Goal: Task Accomplishment & Management: Complete application form

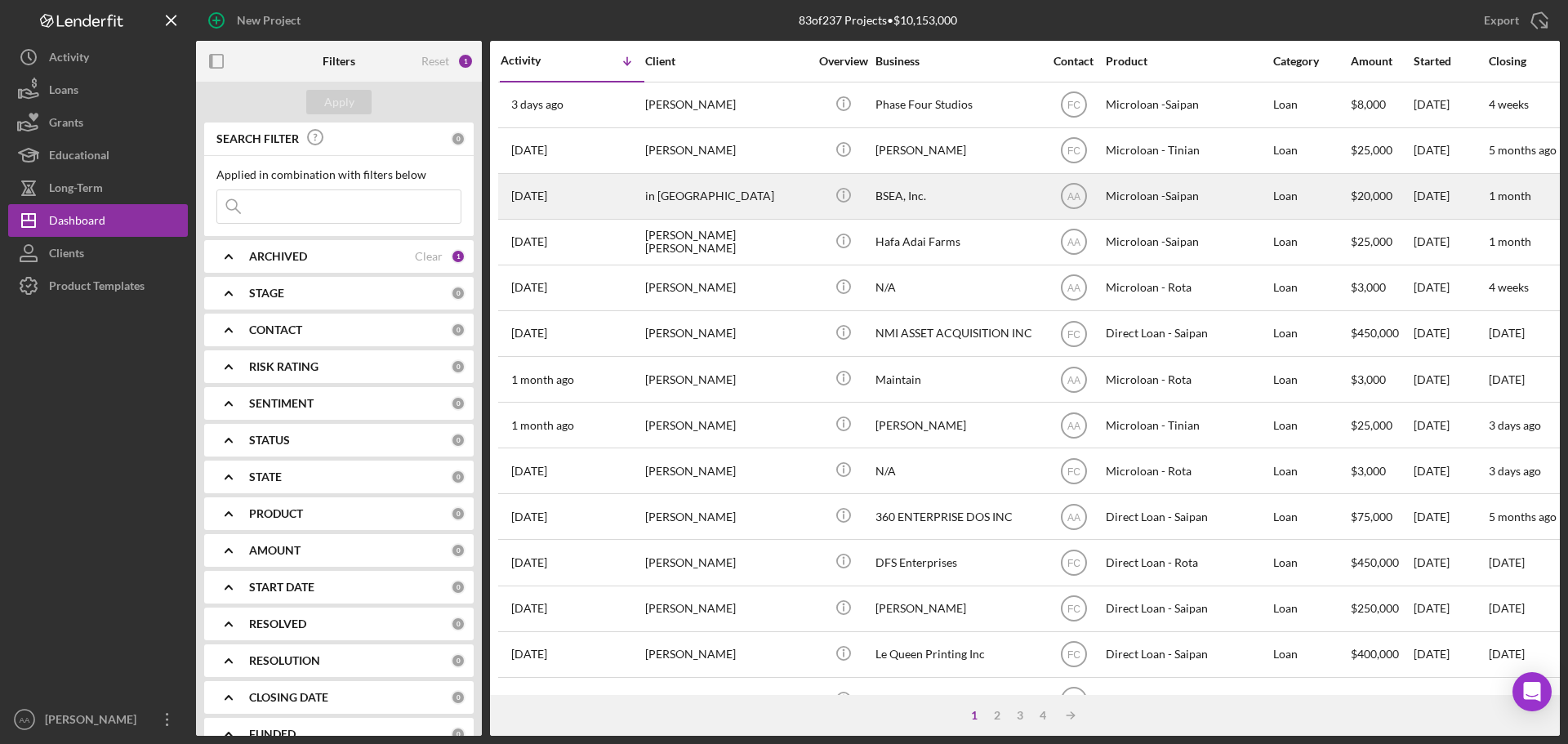
click at [656, 208] on div "in [GEOGRAPHIC_DATA]" at bounding box center [726, 196] width 163 height 43
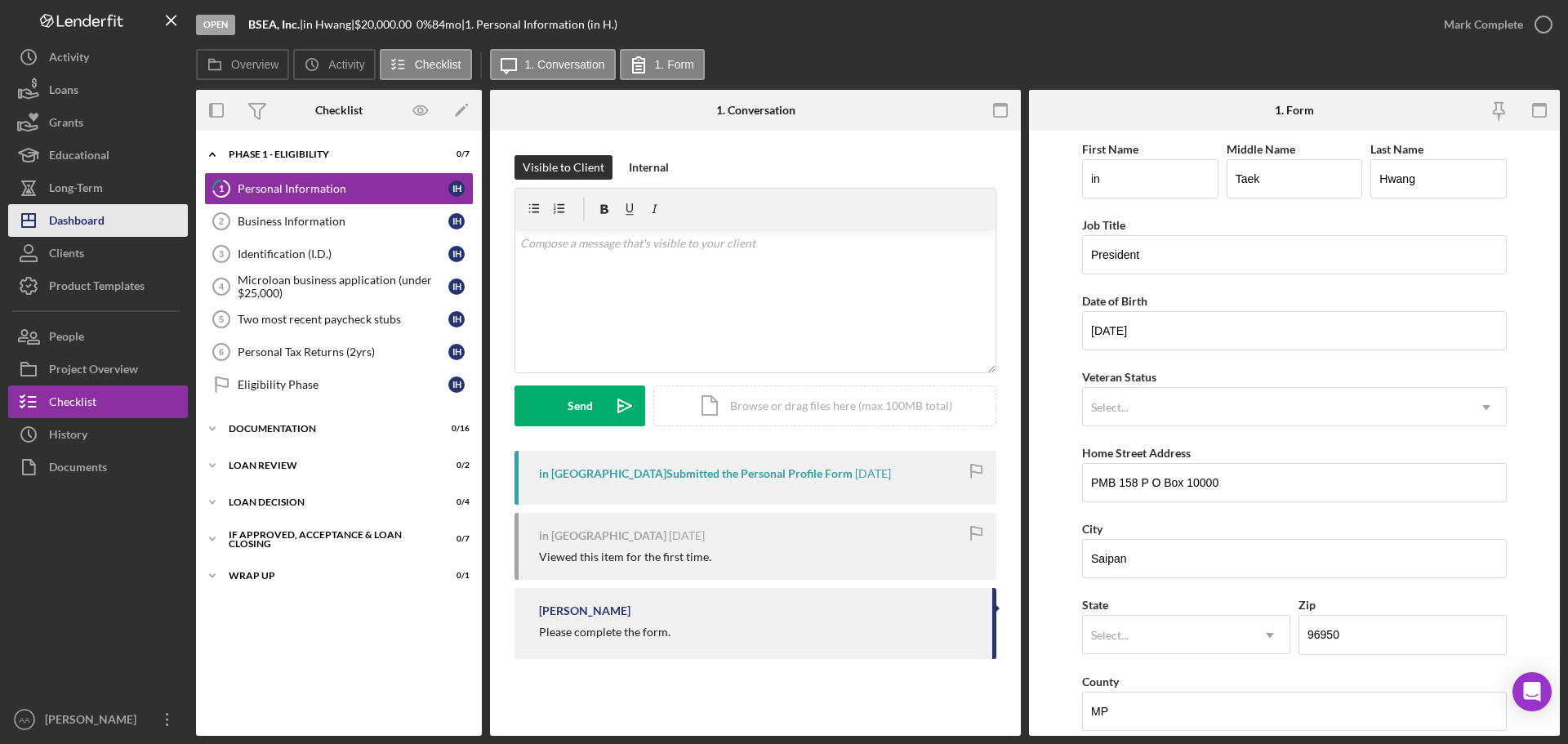
click at [148, 228] on button "Icon/Dashboard Dashboard" at bounding box center [98, 220] width 180 height 32
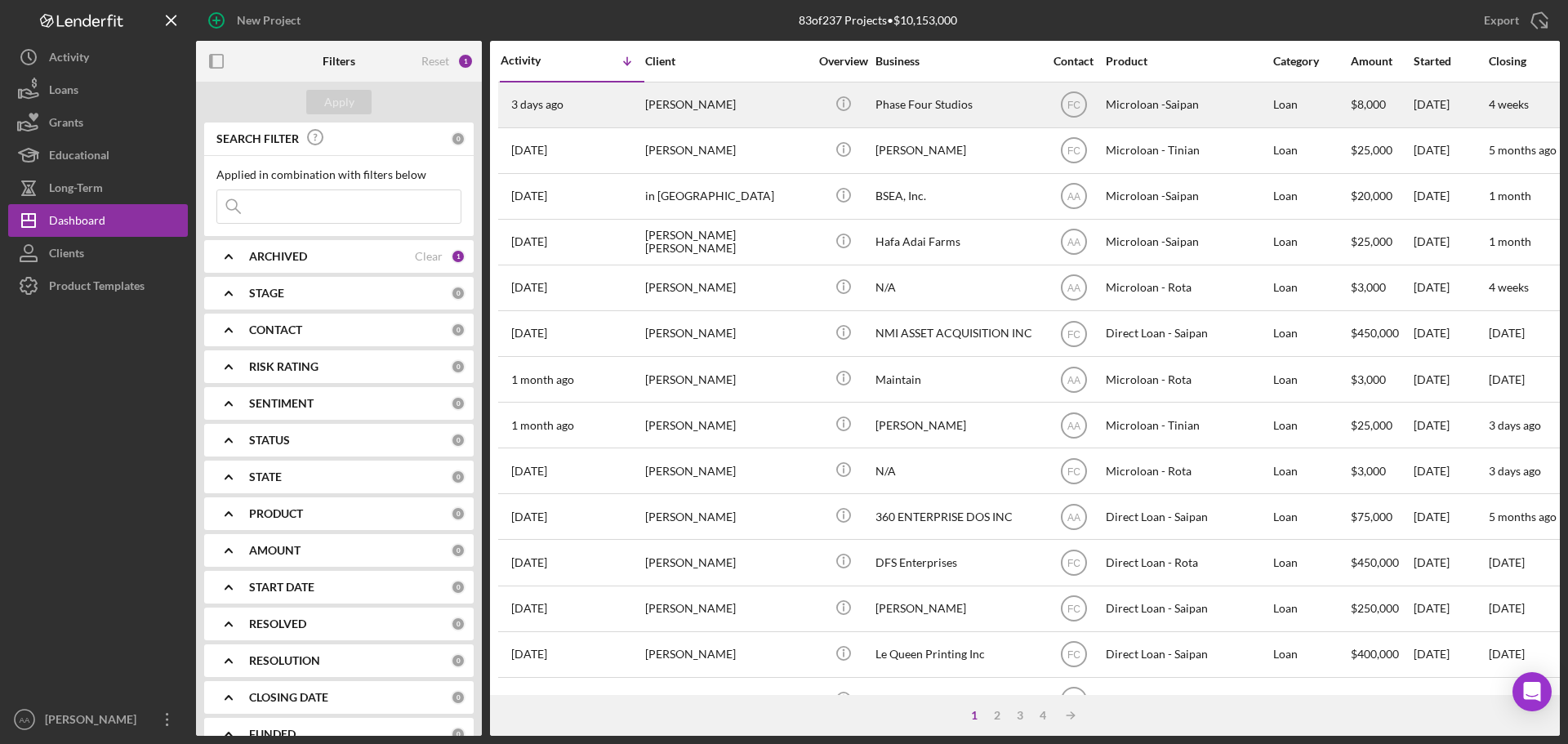
click at [712, 94] on div "[PERSON_NAME]" at bounding box center [726, 104] width 163 height 43
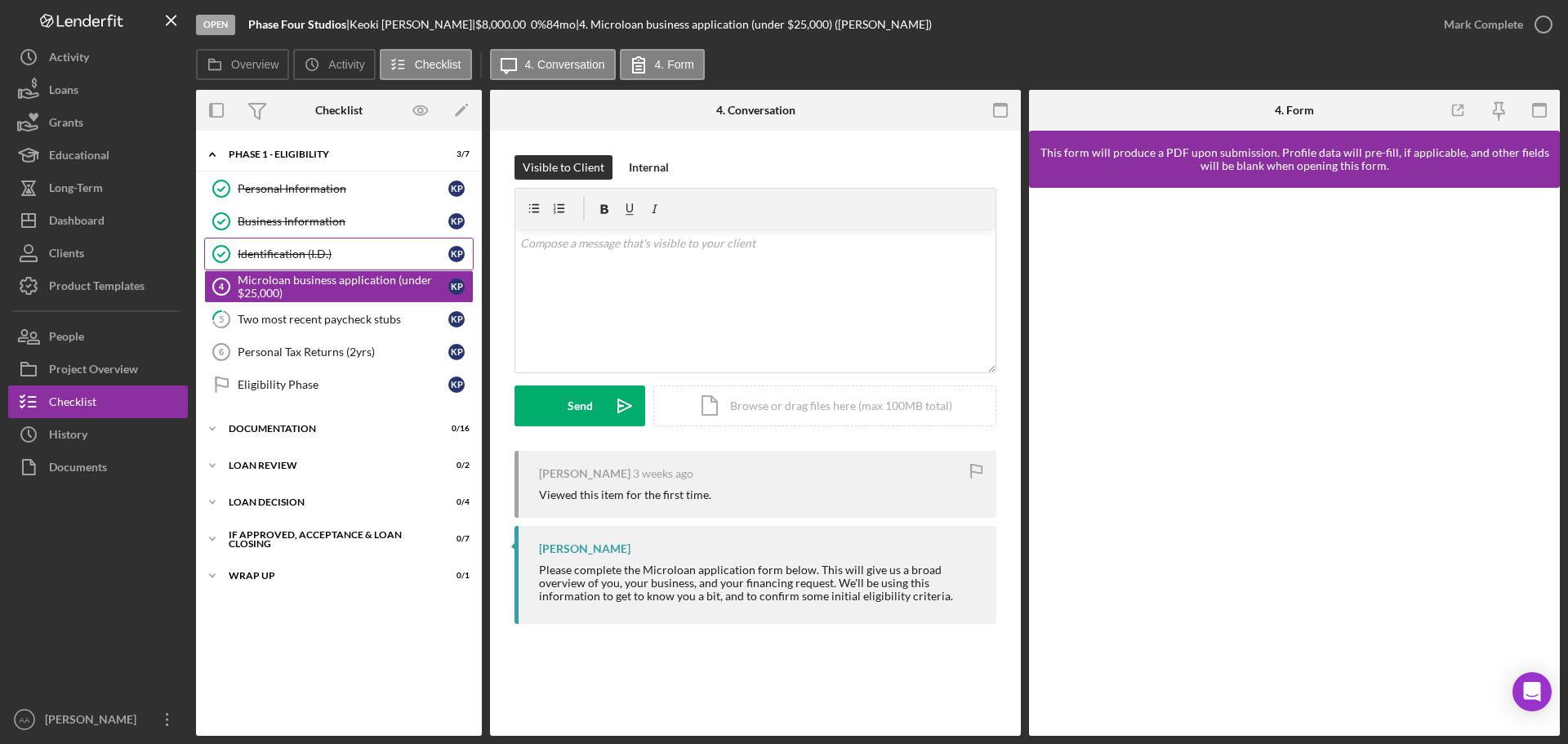
click at [337, 255] on div "Identification (I.D.)" at bounding box center [343, 254] width 211 height 13
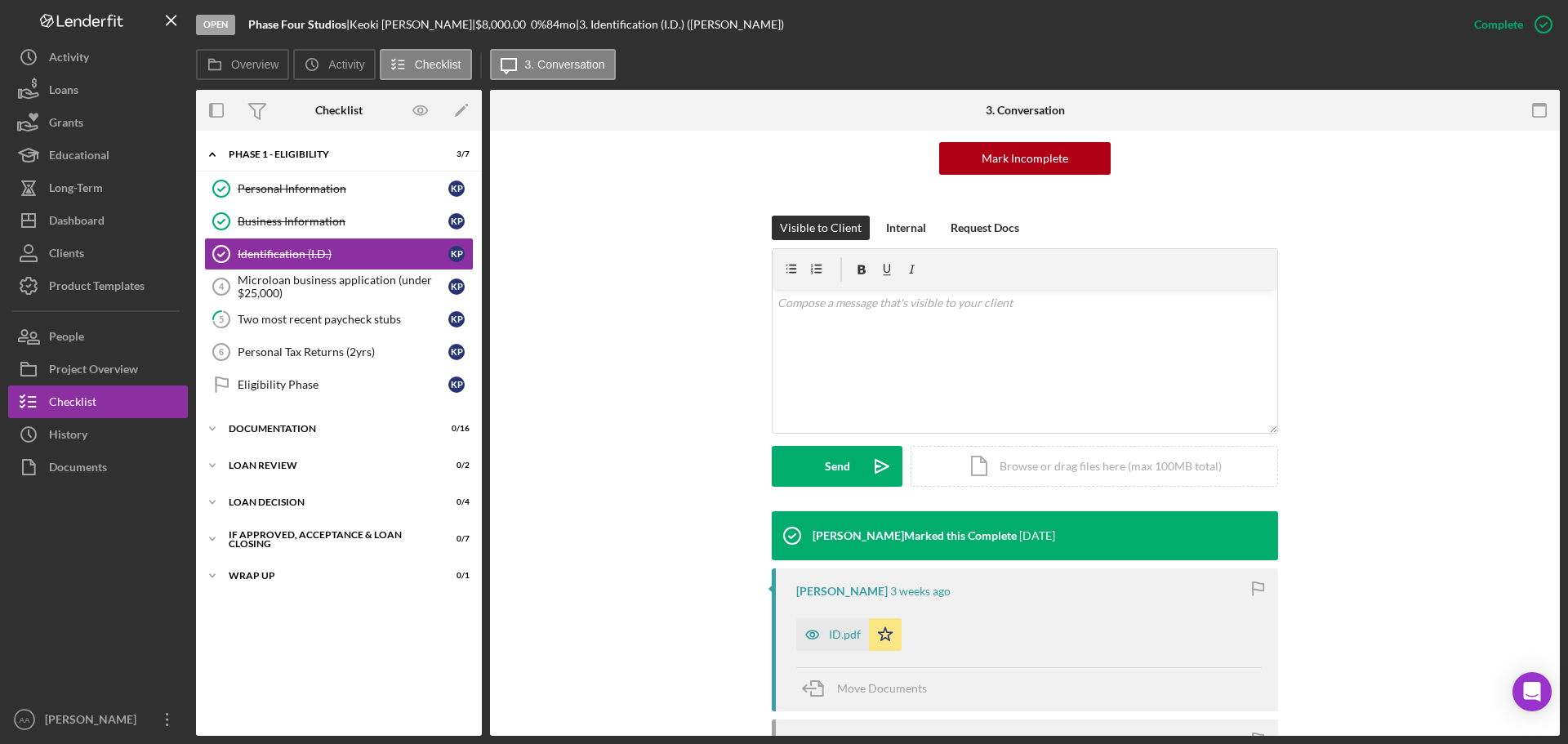
scroll to position [327, 0]
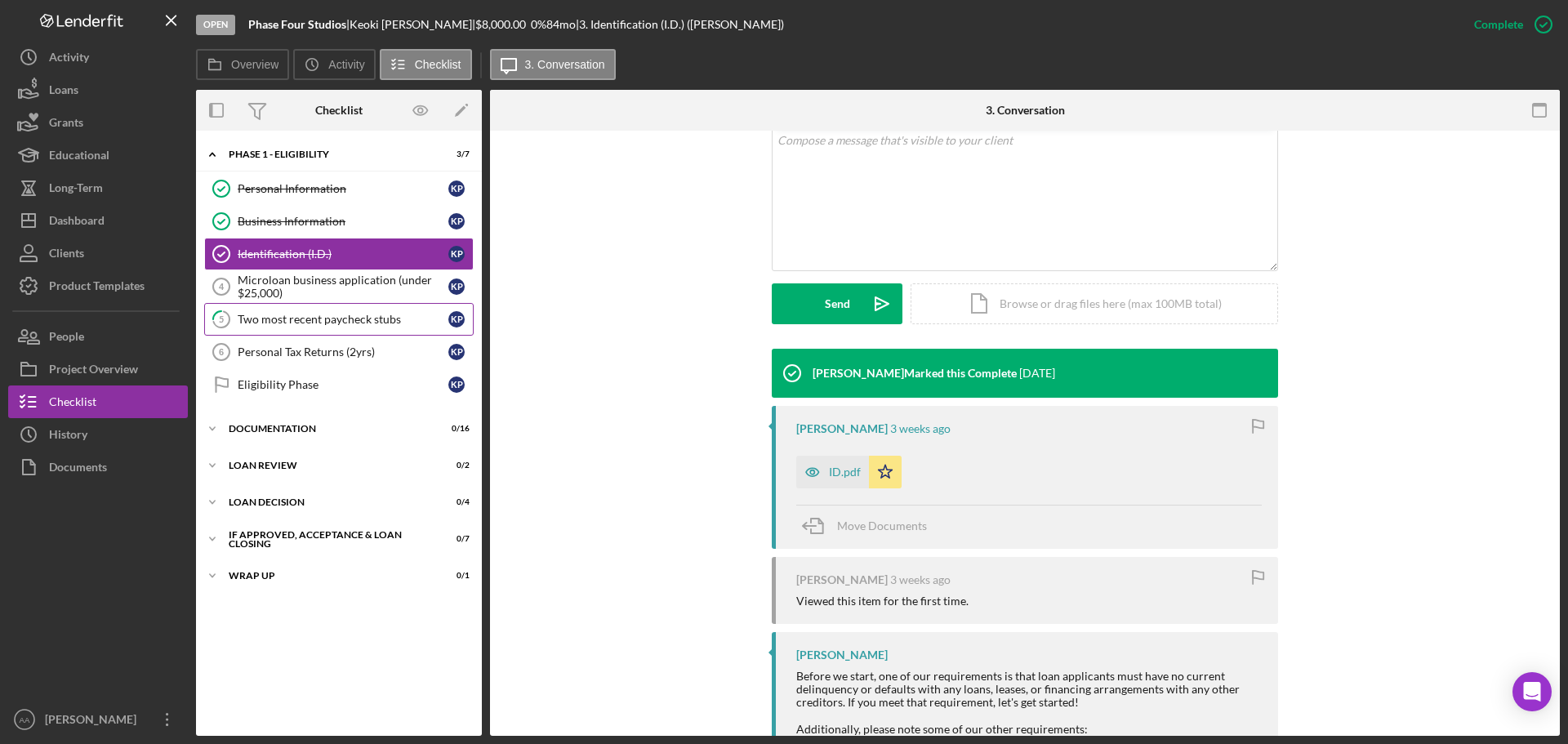
click at [390, 320] on div "Two most recent paycheck stubs" at bounding box center [343, 320] width 211 height 13
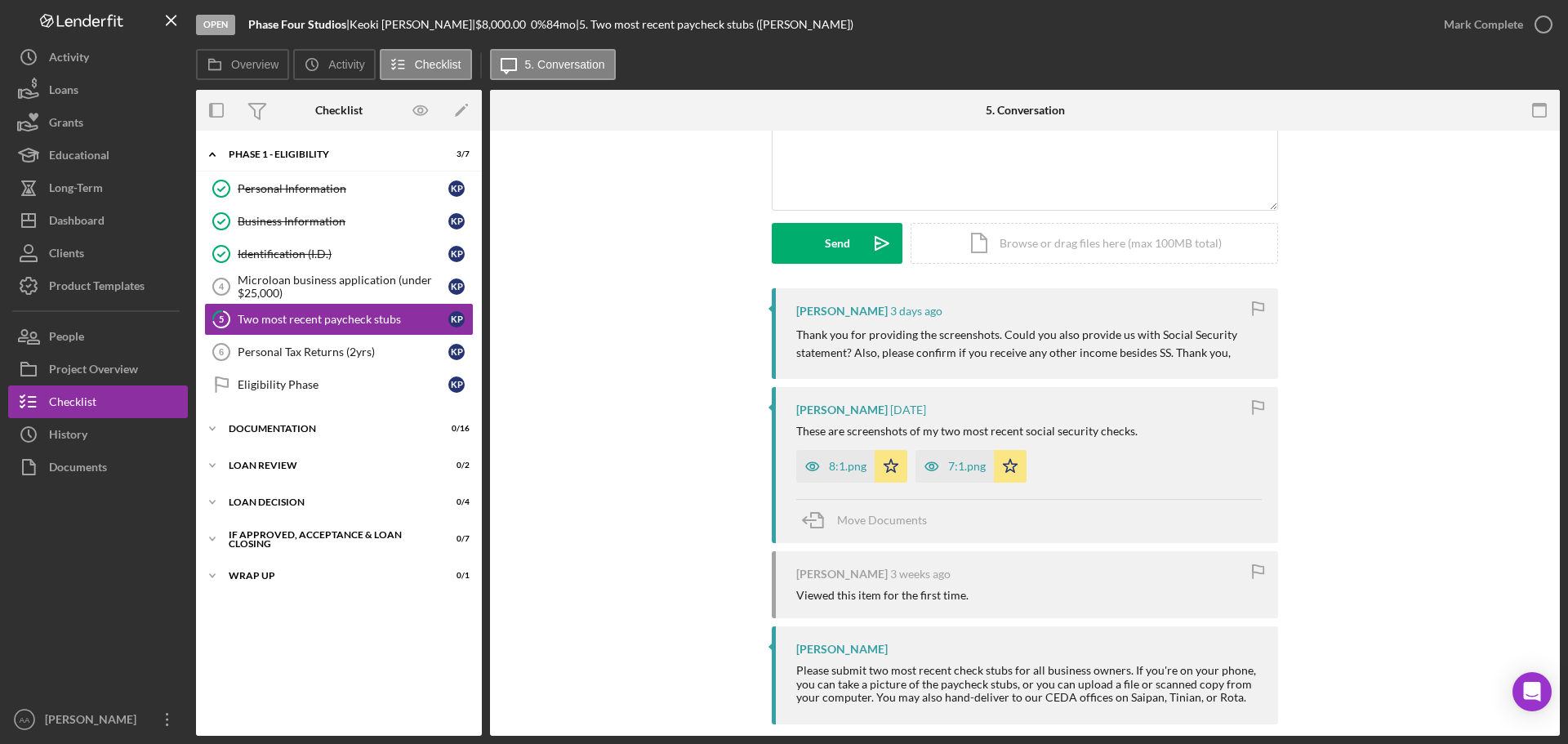
scroll to position [163, 0]
click at [842, 464] on div "8:1.png" at bounding box center [847, 465] width 38 height 13
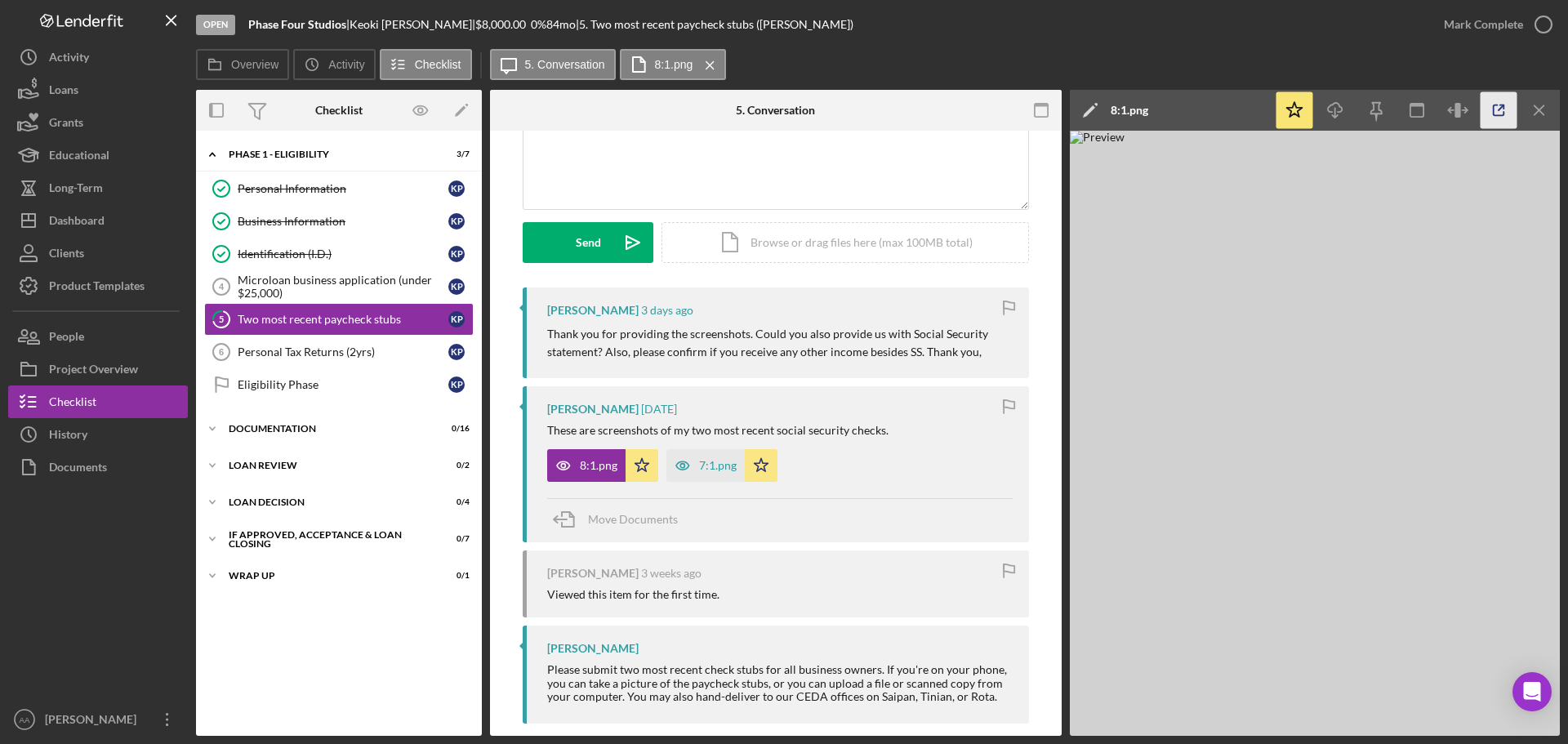
click at [1503, 104] on icon "button" at bounding box center [1499, 110] width 37 height 37
click at [307, 349] on div "Personal Tax Returns (2yrs)" at bounding box center [343, 352] width 211 height 13
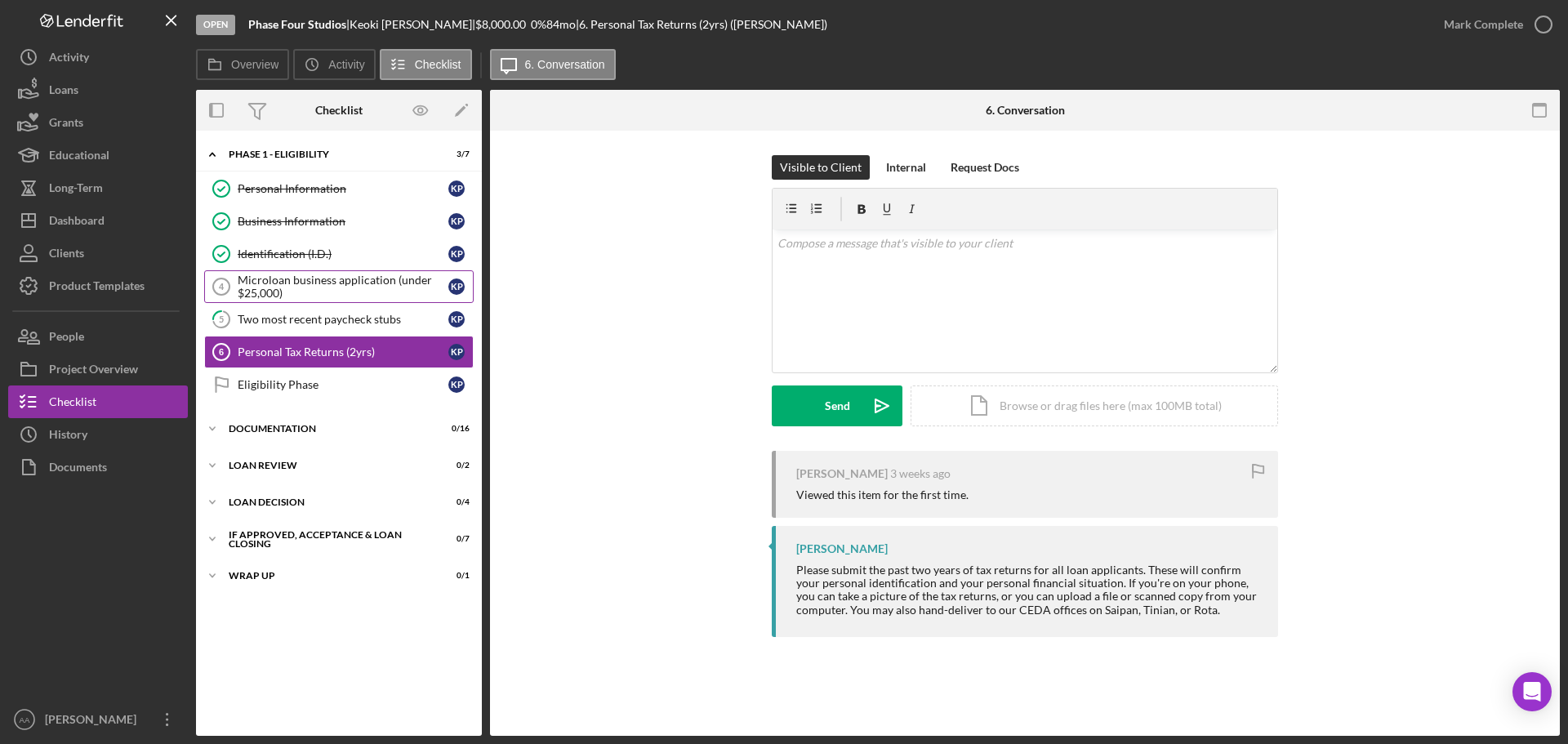
click at [291, 285] on div "Microloan business application (under $25,000)" at bounding box center [343, 286] width 211 height 26
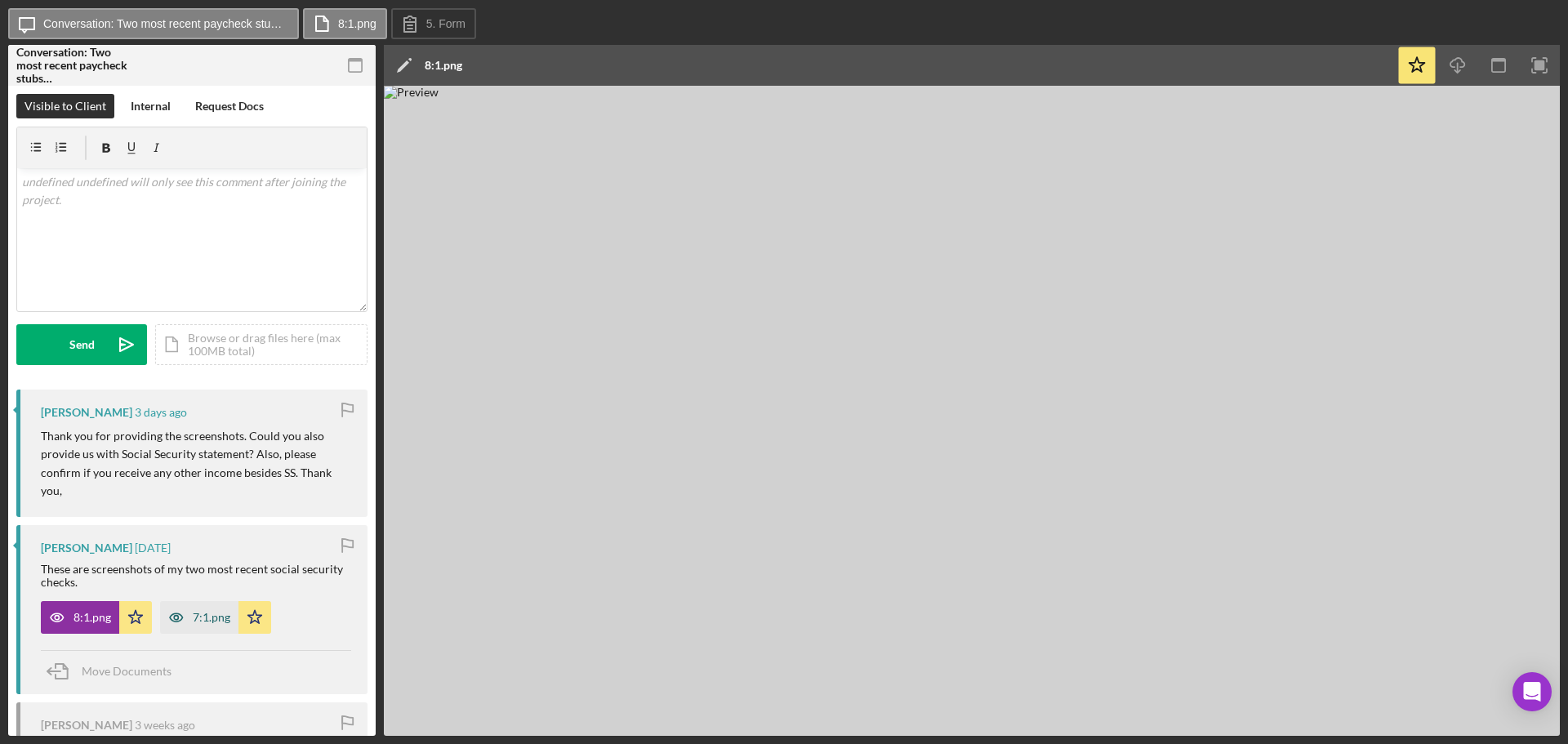
click at [211, 623] on div "7:1.png" at bounding box center [211, 617] width 38 height 13
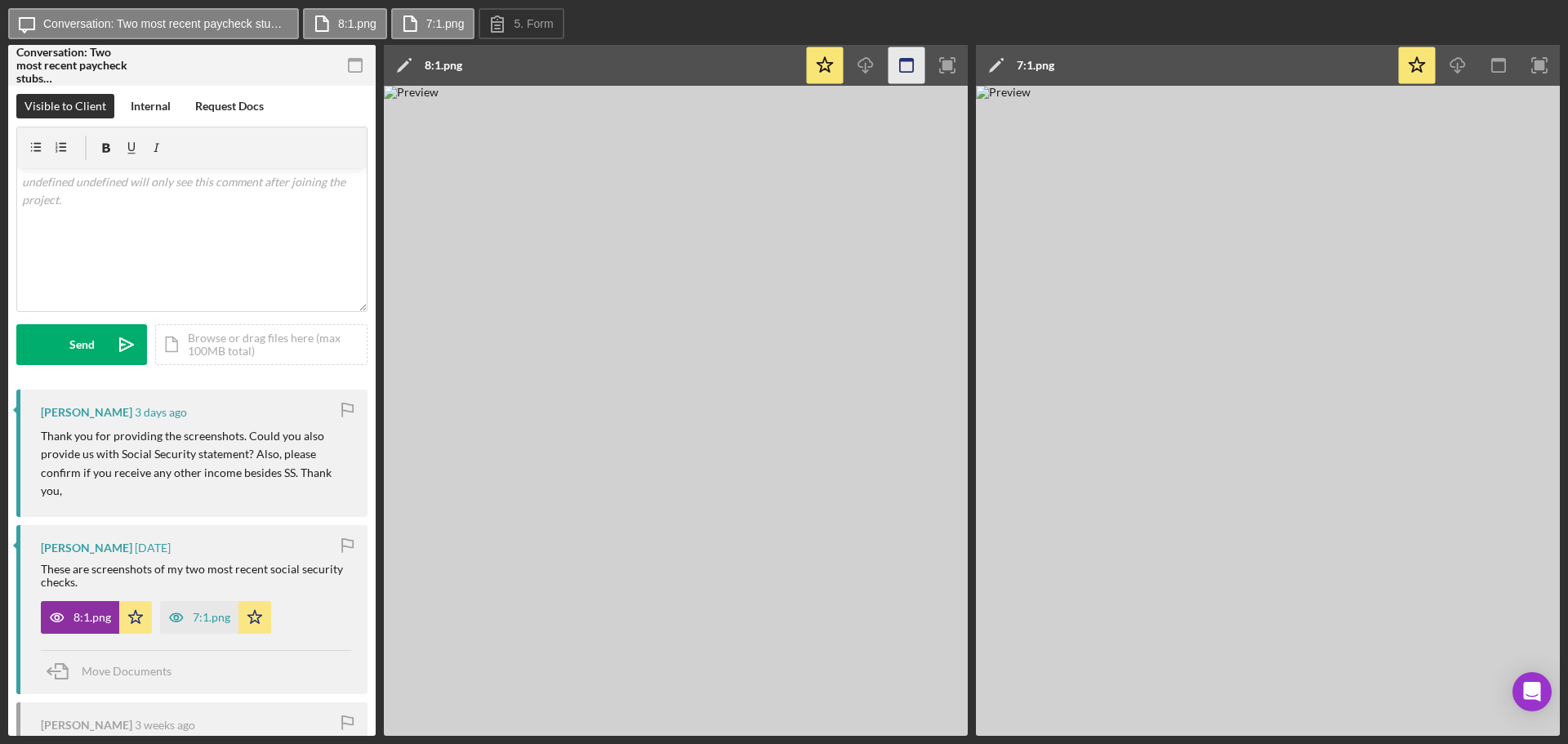
click at [895, 68] on icon "button" at bounding box center [907, 65] width 37 height 37
